Goal: Find specific page/section

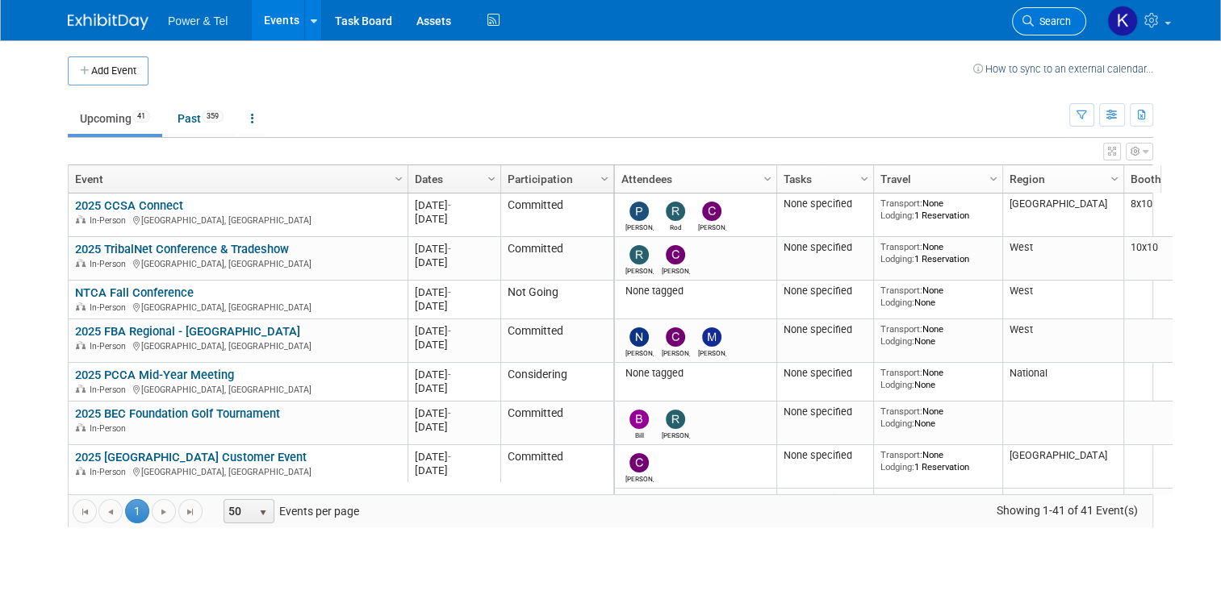
click at [1072, 13] on link "Search" at bounding box center [1049, 21] width 74 height 28
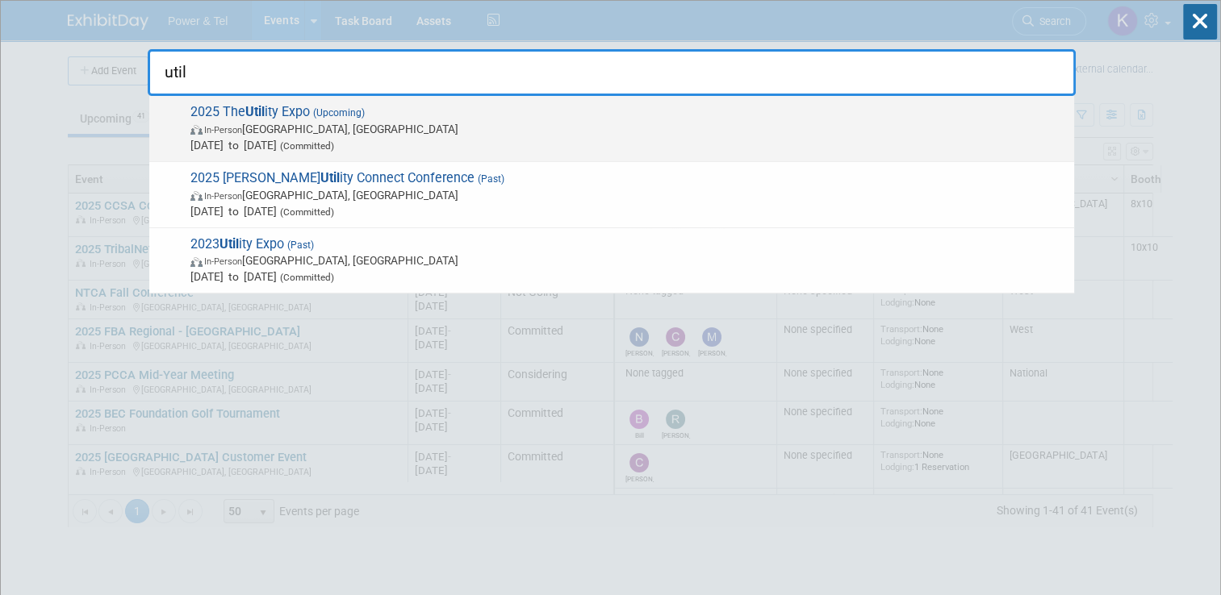
type input "util"
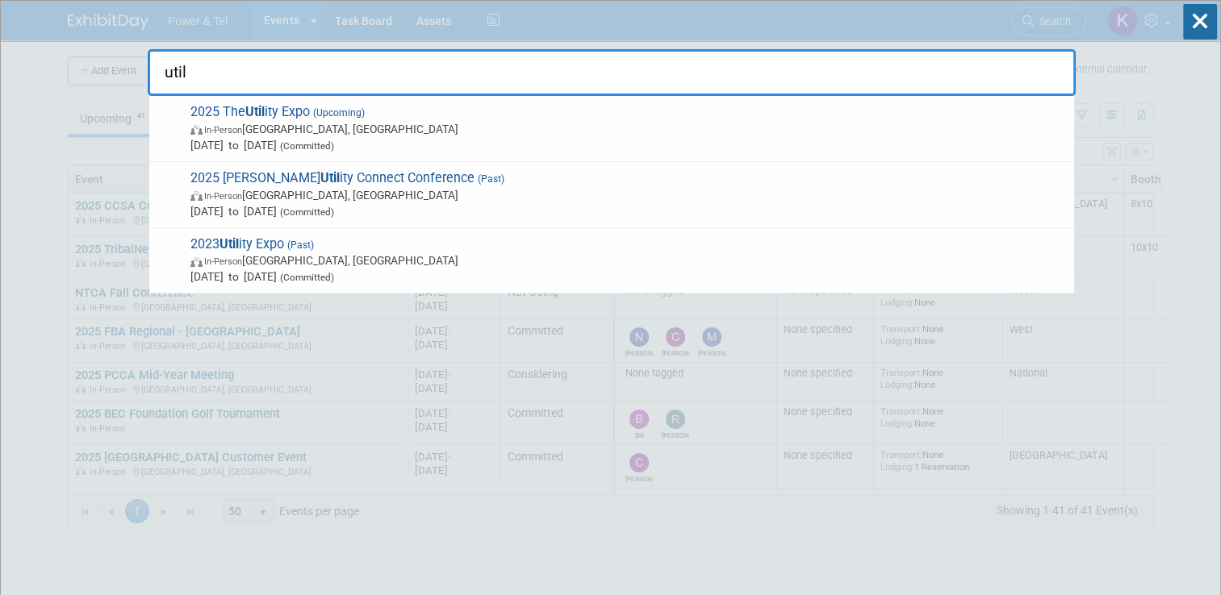
click at [213, 107] on span "2025 The Util ity Expo (Upcoming) In-Person Louisville, KY Oct 7, 2025 to Oct 9…" at bounding box center [626, 128] width 880 height 49
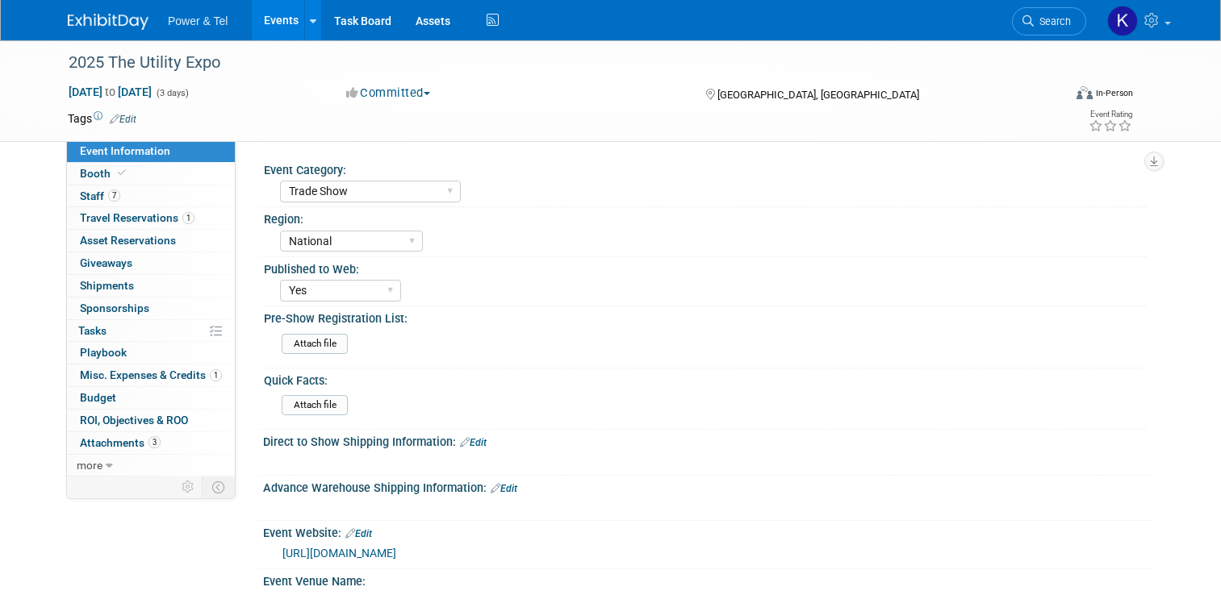
select select "Trade Show"
select select "National"
select select "Yes"
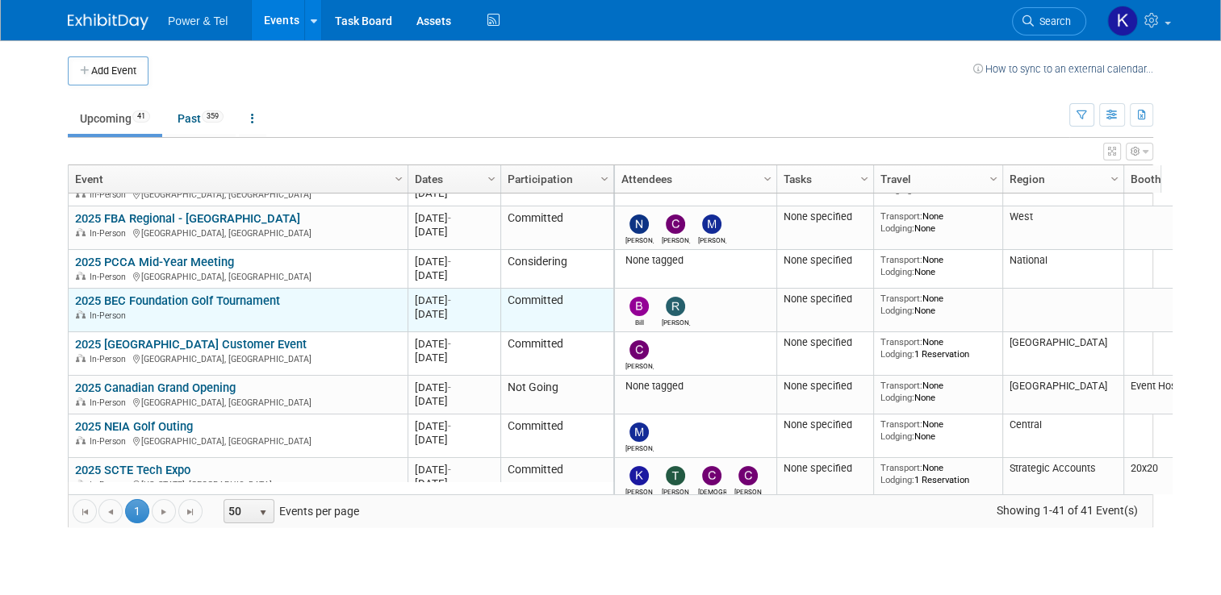
scroll to position [16, 0]
